Goal: Use online tool/utility

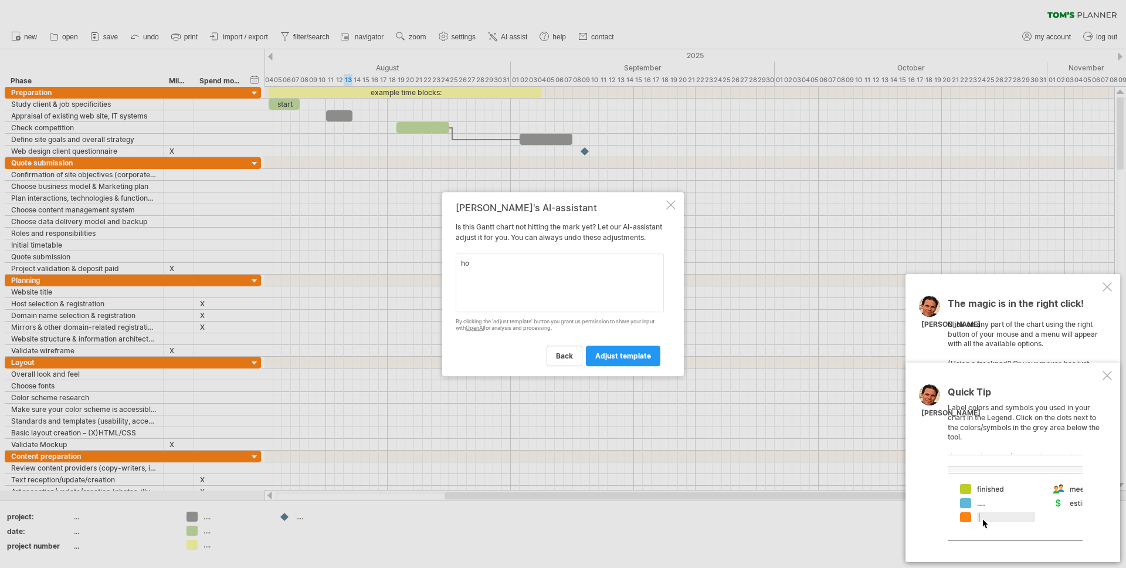
type textarea "h"
type textarea "add critical path"
click at [617, 366] on link "adjust template" at bounding box center [623, 356] width 75 height 21
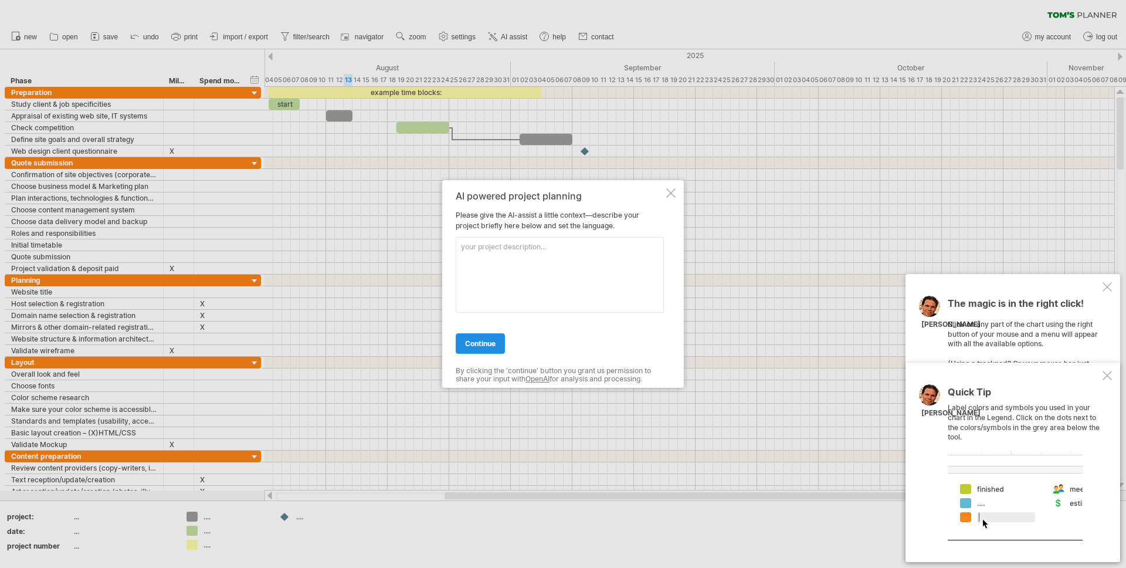
click at [495, 350] on link "continue" at bounding box center [480, 343] width 49 height 21
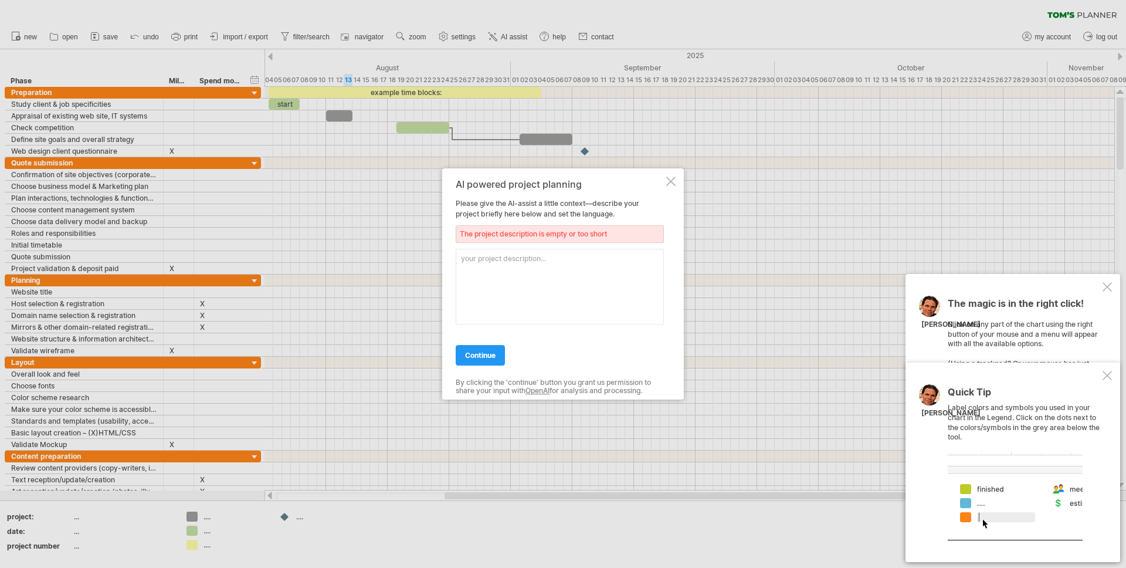
click at [493, 260] on textarea at bounding box center [560, 287] width 208 height 76
type textarea "3d data analysis"
click at [486, 348] on link "continue" at bounding box center [480, 355] width 49 height 21
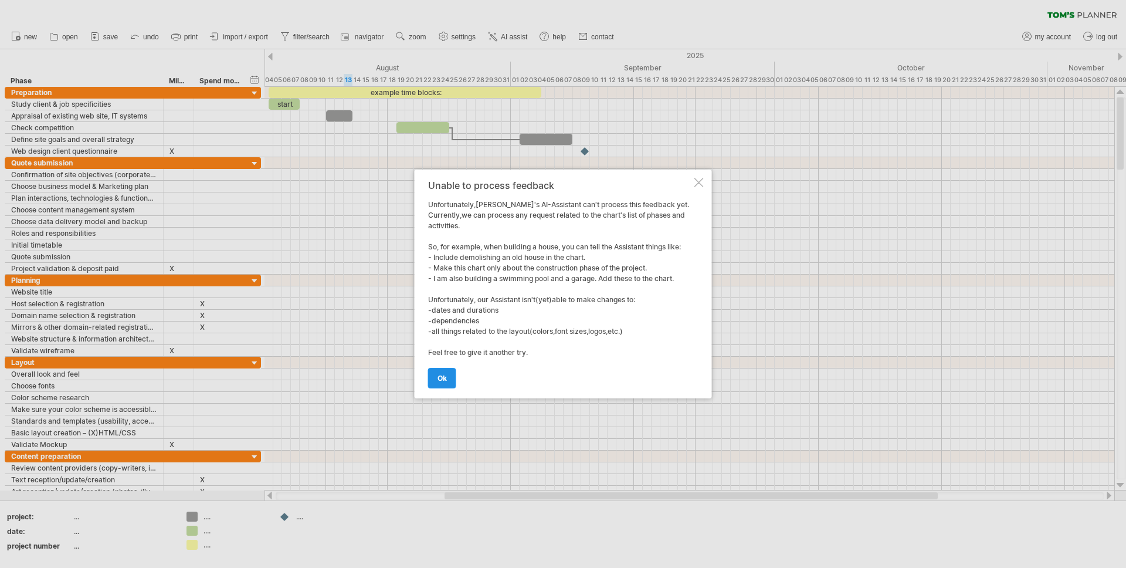
click at [438, 380] on span "ok" at bounding box center [442, 378] width 9 height 9
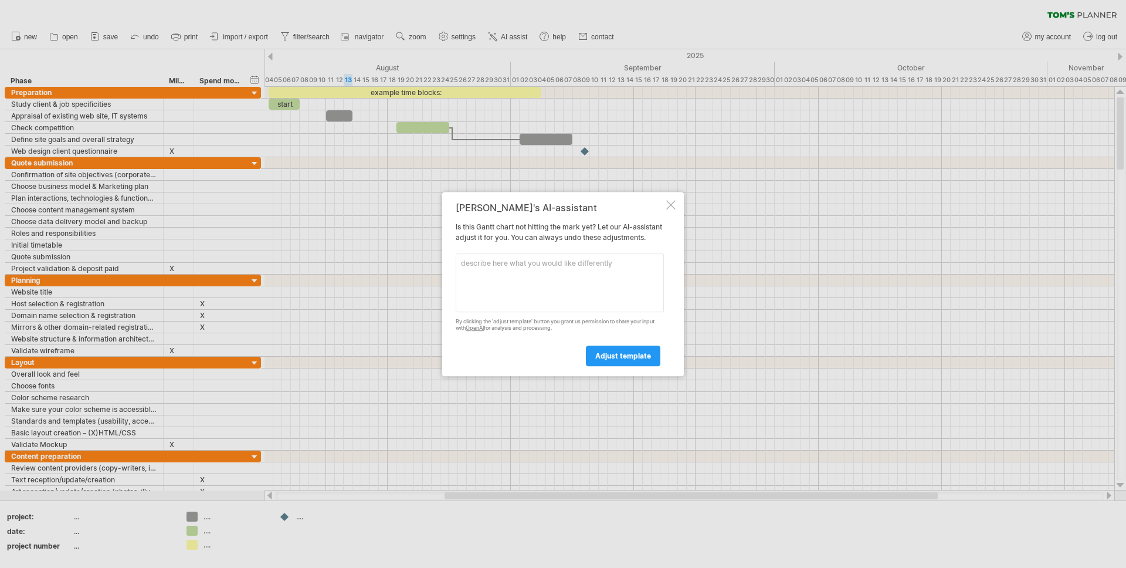
click at [674, 201] on div at bounding box center [670, 204] width 9 height 9
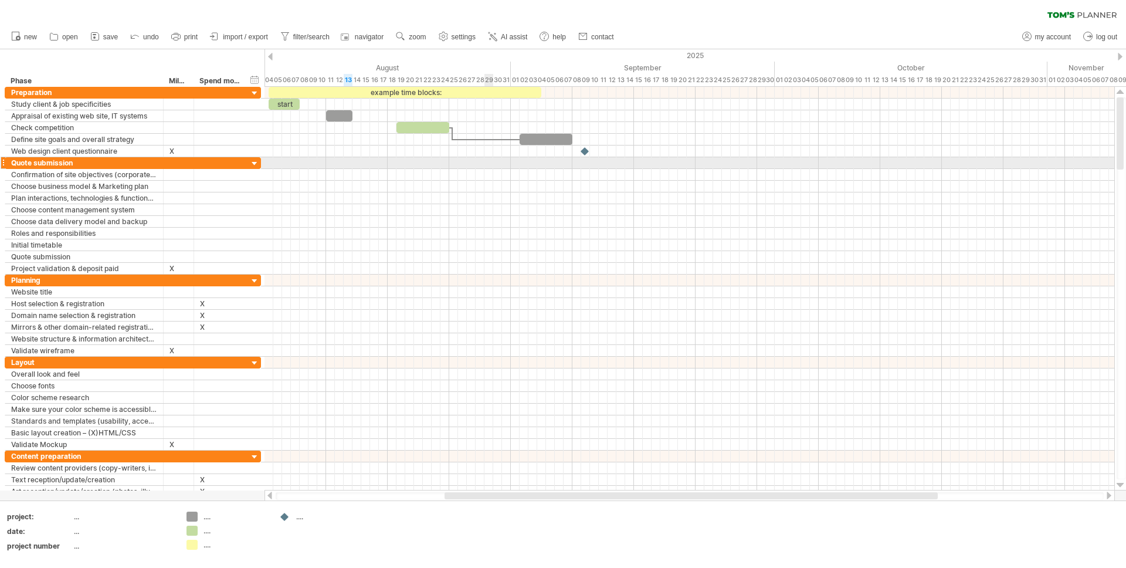
drag, startPoint x: 488, startPoint y: 138, endPoint x: 489, endPoint y: 198, distance: 60.4
click at [489, 199] on div "example time blocks: start [DATE] [DATE]" at bounding box center [690, 289] width 850 height 404
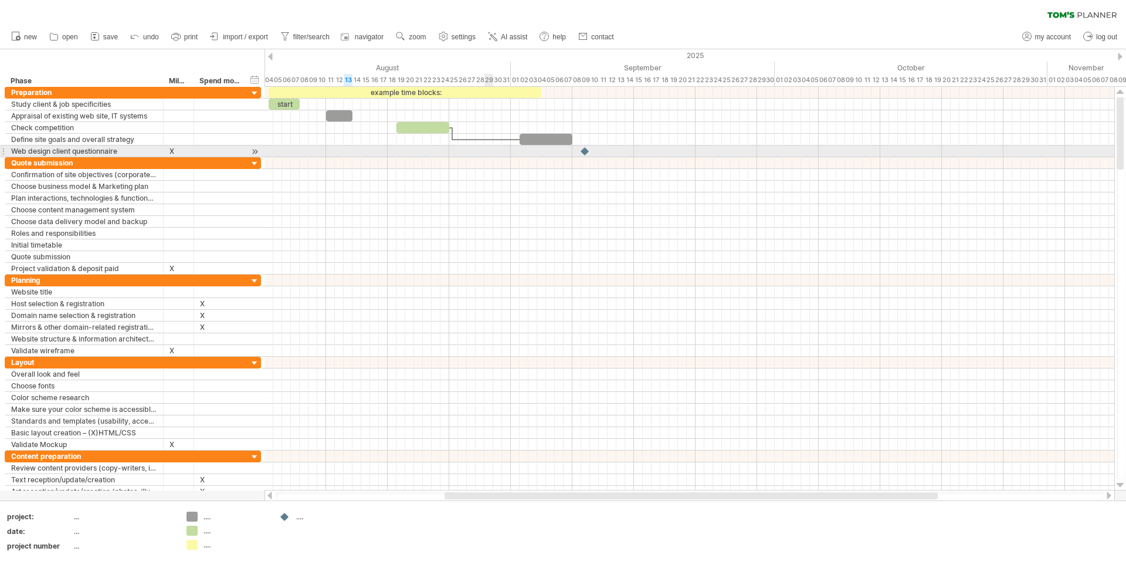
drag, startPoint x: 486, startPoint y: 137, endPoint x: 488, endPoint y: 155, distance: 17.6
click at [488, 155] on div "example time blocks: start [DATE] [DATE]" at bounding box center [690, 289] width 850 height 404
